Goal: Find specific page/section: Find specific page/section

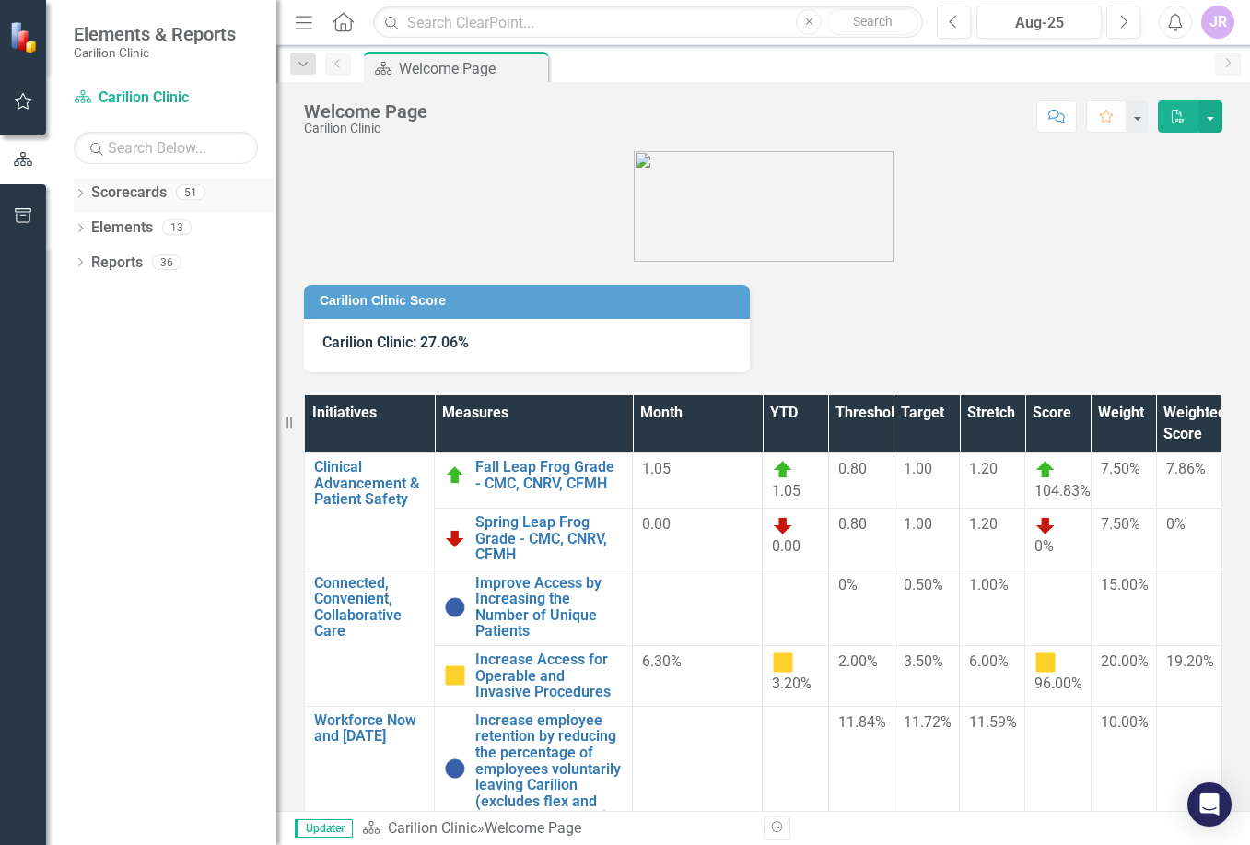
click at [76, 190] on icon "Dropdown" at bounding box center [80, 195] width 13 height 10
click at [87, 223] on icon "Dropdown" at bounding box center [90, 226] width 14 height 11
click at [171, 271] on link "Department of Emergency Medicine" at bounding box center [198, 262] width 157 height 21
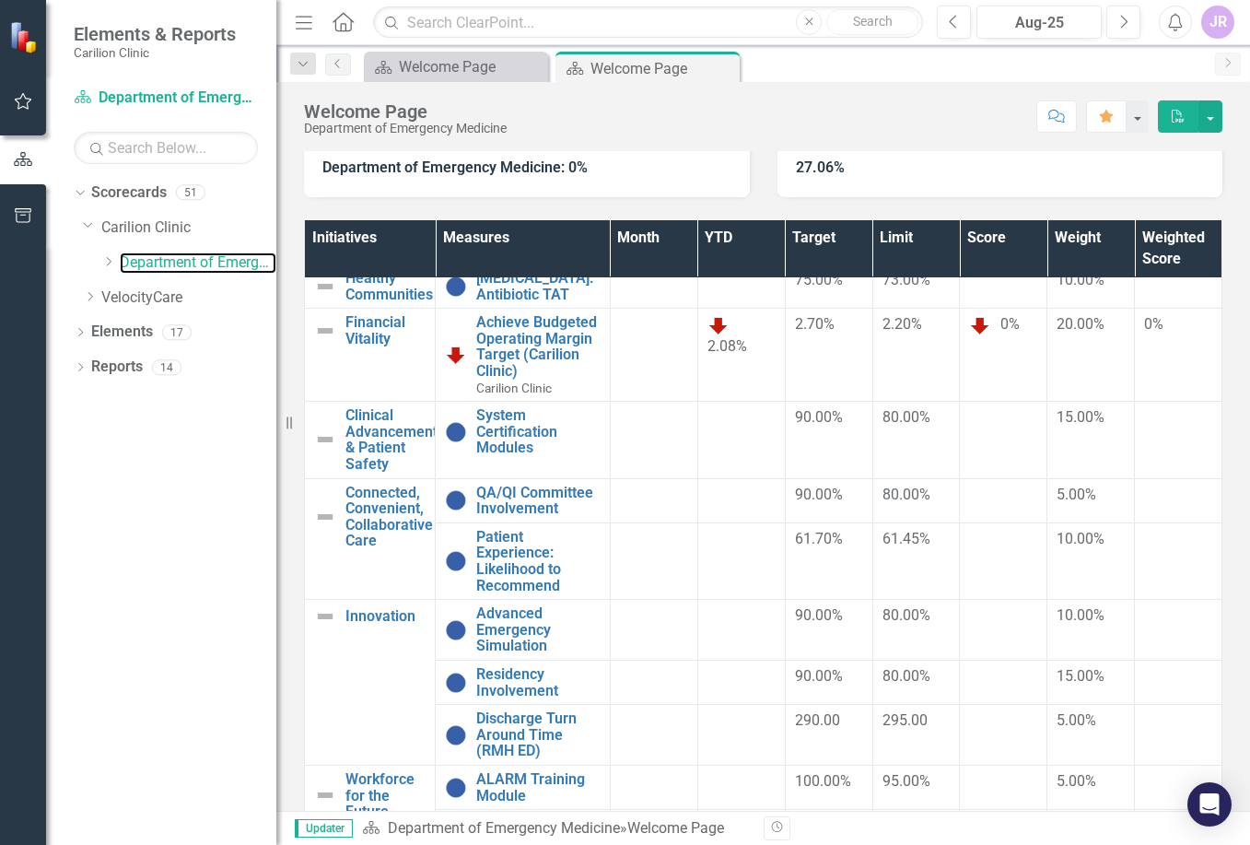
scroll to position [28, 0]
click at [109, 267] on icon "Dropdown" at bounding box center [108, 261] width 14 height 11
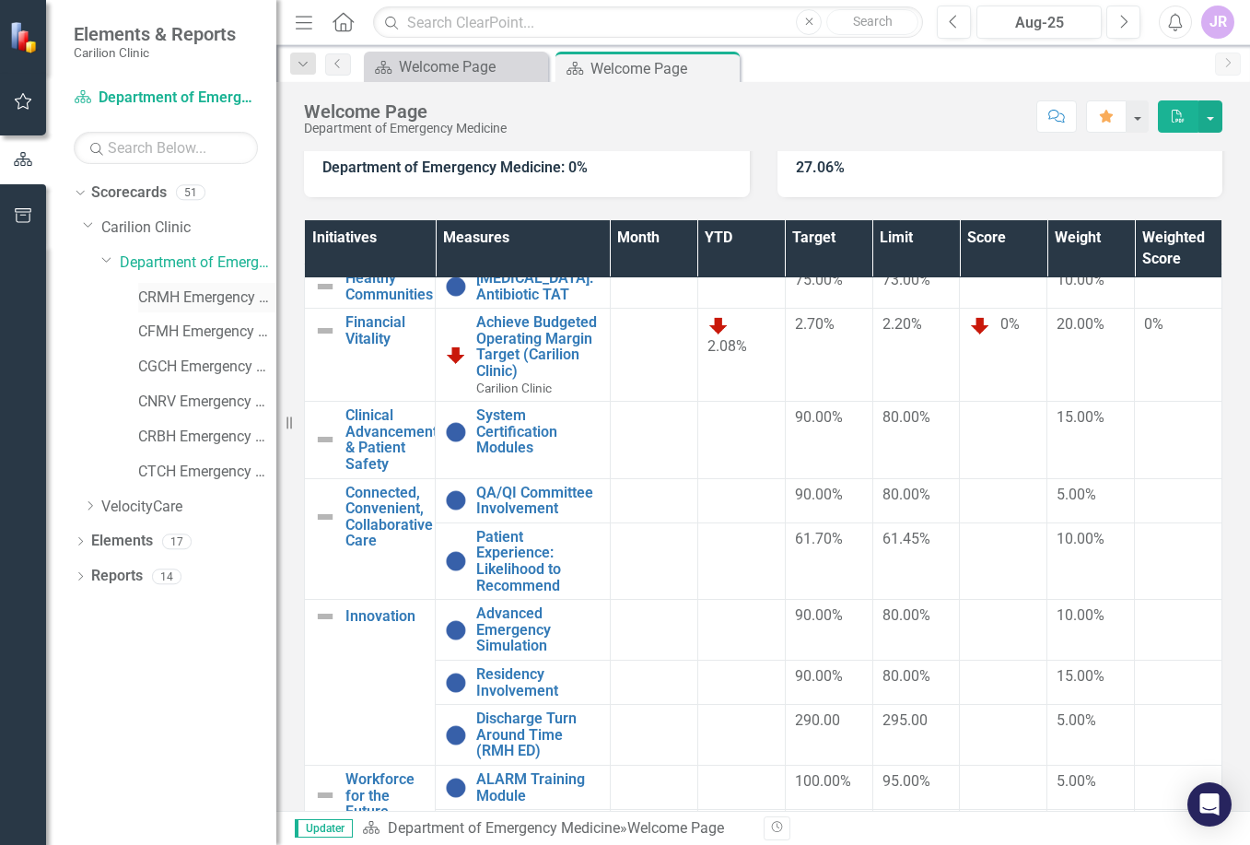
click at [196, 297] on link "CRMH Emergency Medicine" at bounding box center [207, 297] width 138 height 21
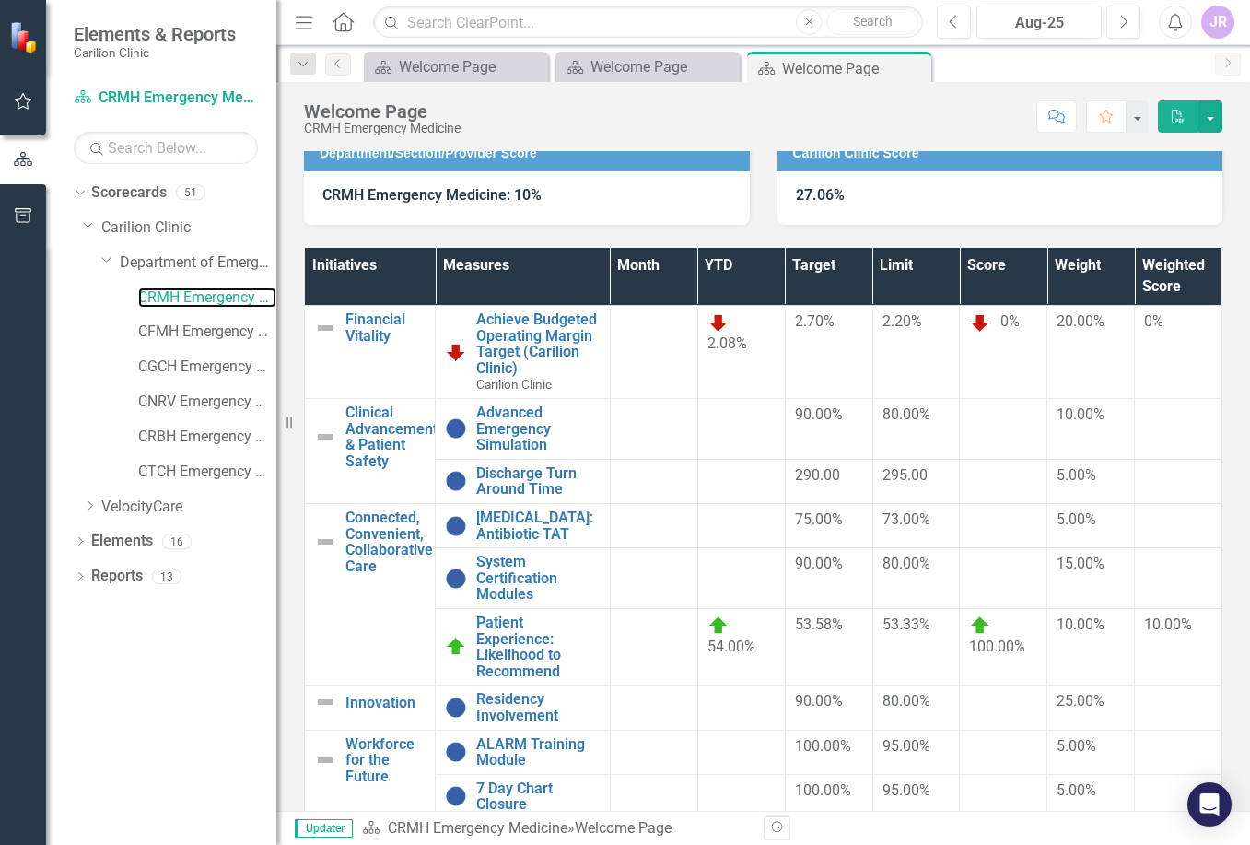
scroll to position [242, 0]
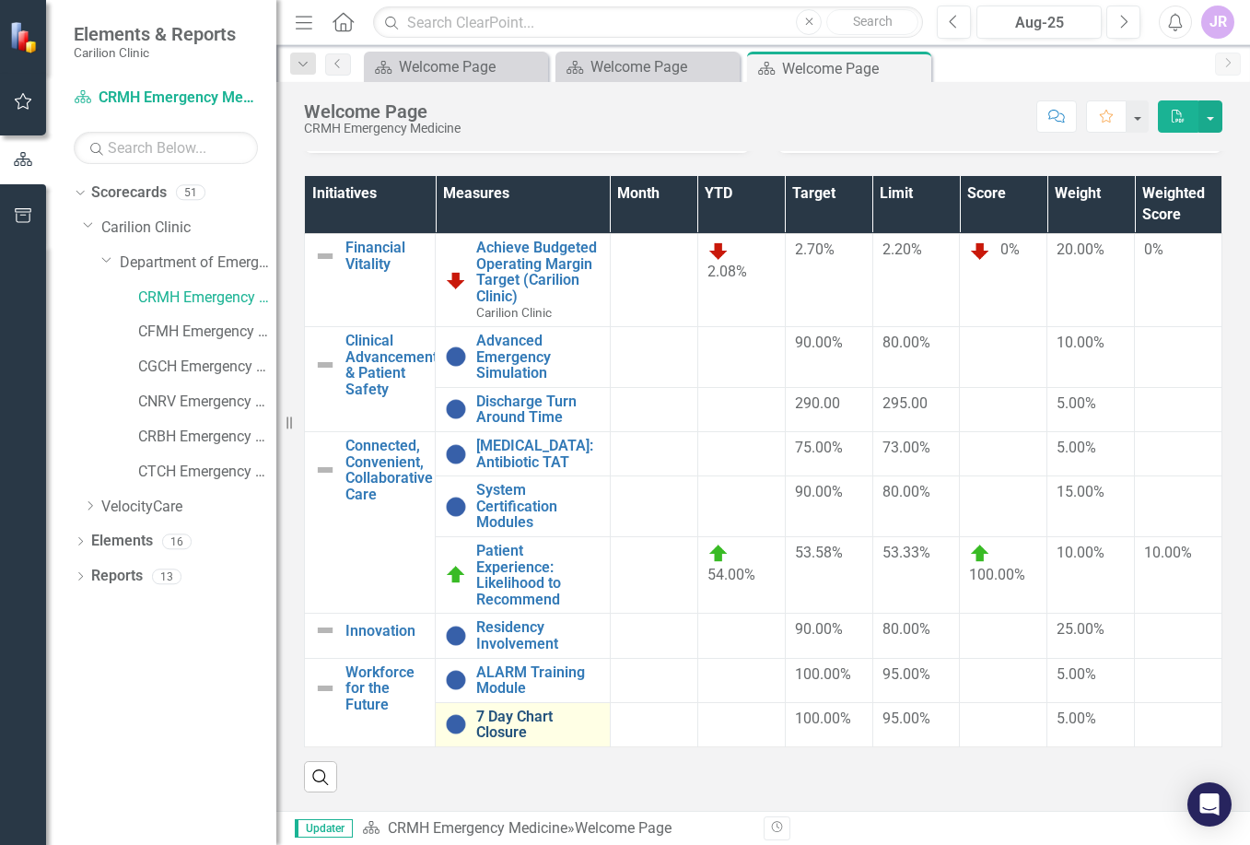
click at [513, 708] on link "7 Day Chart Closure" at bounding box center [538, 724] width 124 height 32
